Goal: Connect with others

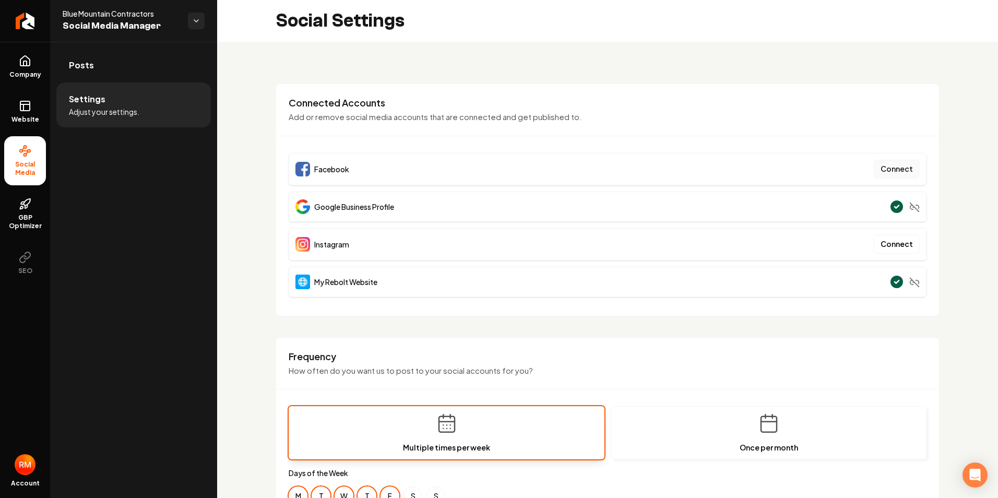
click at [891, 172] on button "Connect" at bounding box center [897, 169] width 46 height 19
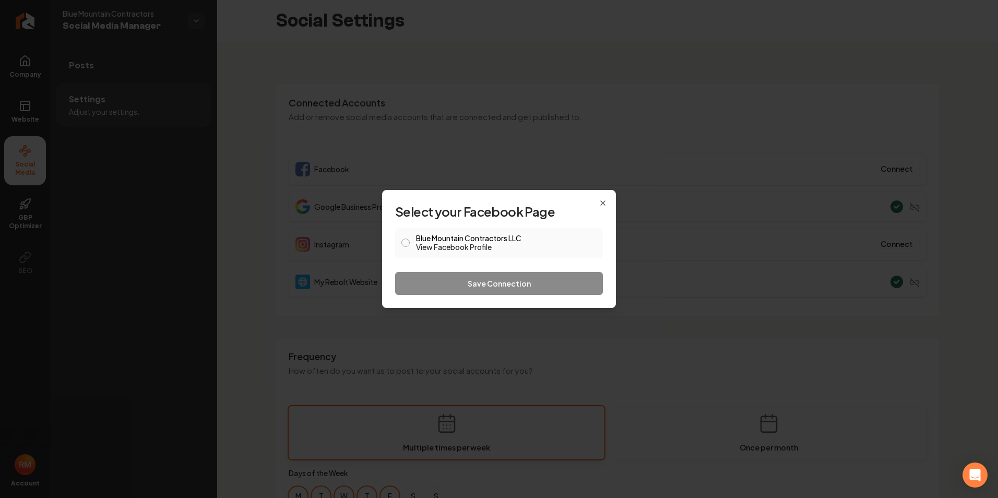
click at [406, 243] on button "Blue Mountain Contractors LLC View Facebook Profile" at bounding box center [406, 243] width 8 height 8
click at [478, 283] on button "Save Connection" at bounding box center [499, 283] width 208 height 23
